Goal: Transaction & Acquisition: Download file/media

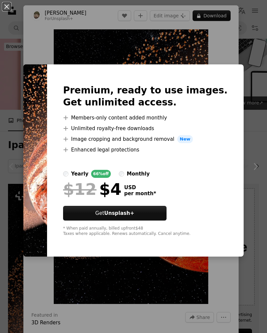
scroll to position [217, 0]
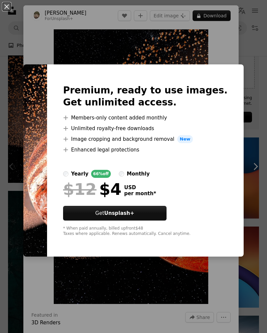
click at [215, 59] on div "An X shape Premium, ready to use images. Get unlimited access. A plus sign Memb…" at bounding box center [133, 166] width 267 height 333
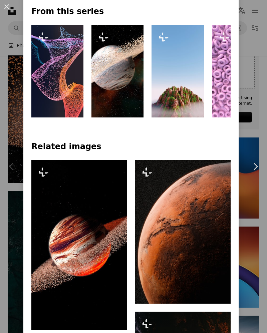
scroll to position [430, 0]
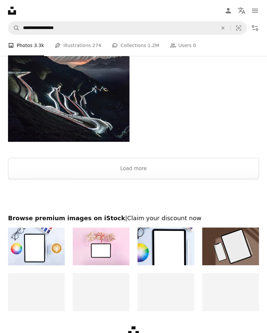
scroll to position [1920, 0]
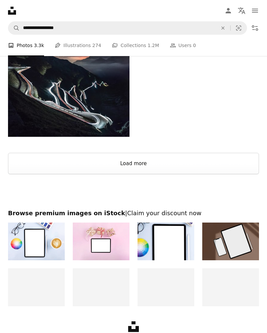
click at [224, 161] on button "Load more" at bounding box center [133, 163] width 251 height 21
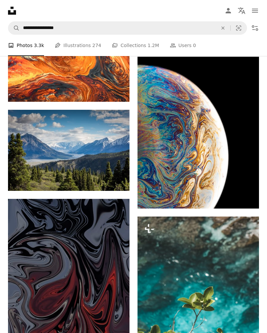
scroll to position [3286, 0]
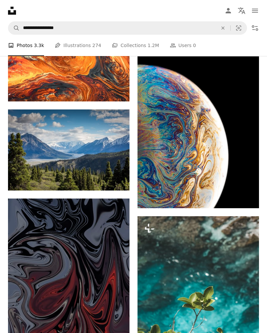
click at [222, 194] on img at bounding box center [197, 132] width 121 height 152
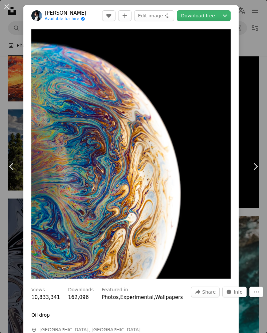
click at [230, 19] on icon "Chevron down" at bounding box center [224, 16] width 11 height 8
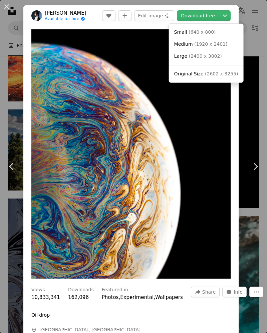
click at [218, 77] on link "Original Size ( 2602 x 3255 )" at bounding box center [205, 74] width 69 height 12
